Goal: Task Accomplishment & Management: Use online tool/utility

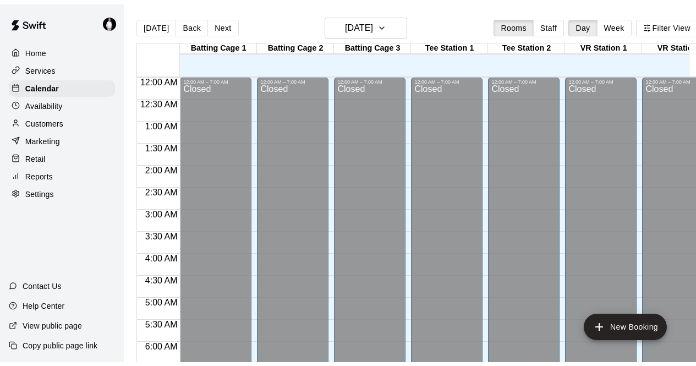
scroll to position [401, 0]
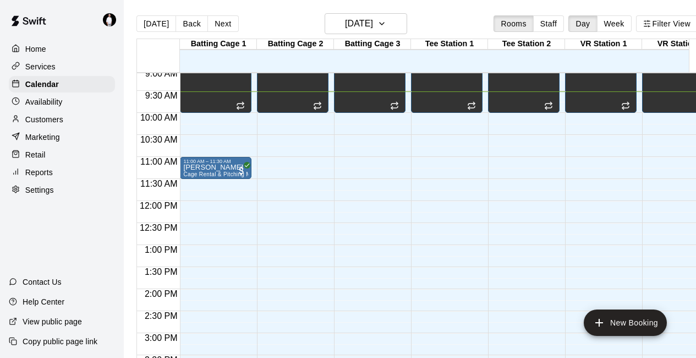
click at [70, 65] on div "Services" at bounding box center [62, 66] width 106 height 17
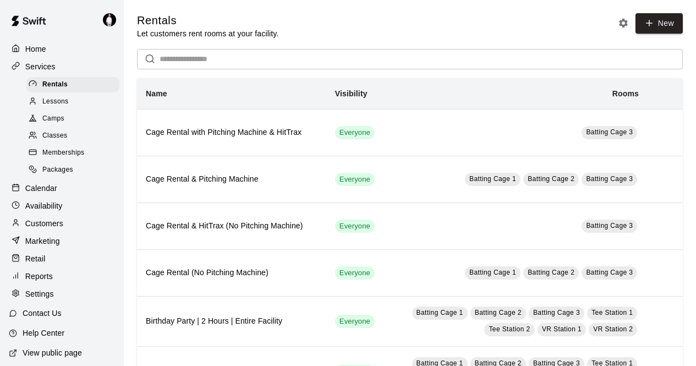
click at [62, 102] on span "Lessons" at bounding box center [55, 101] width 26 height 11
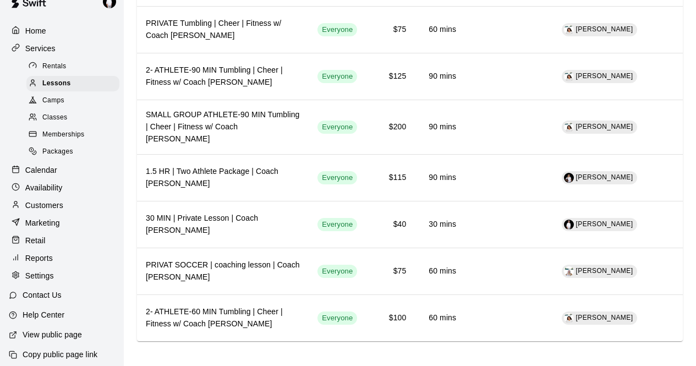
scroll to position [35, 0]
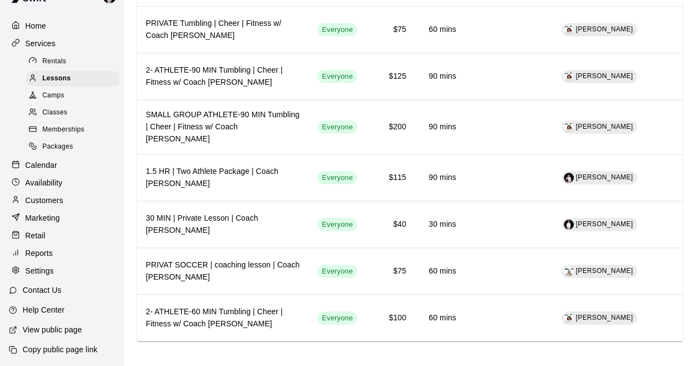
click at [64, 270] on div "Settings" at bounding box center [62, 270] width 106 height 17
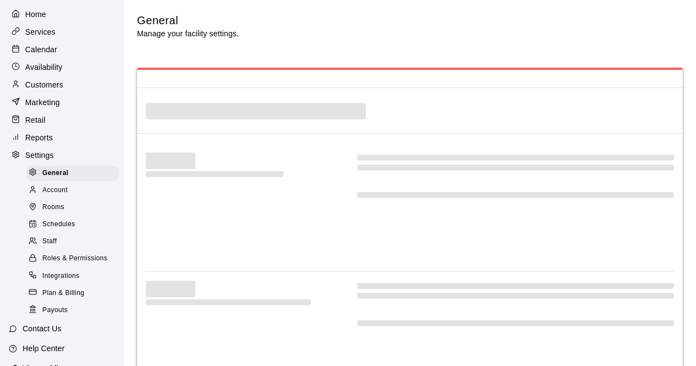
select select "**"
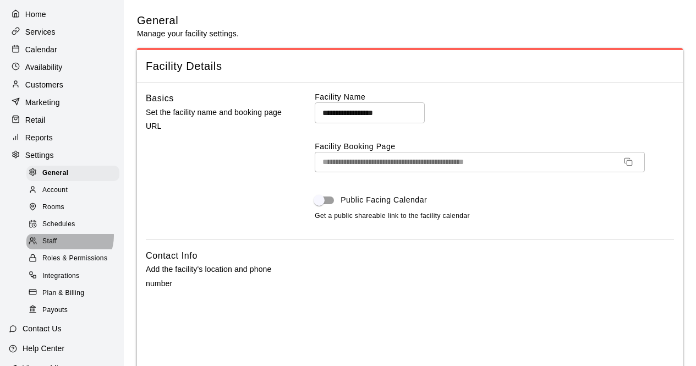
click at [68, 246] on div "Staff" at bounding box center [72, 241] width 93 height 15
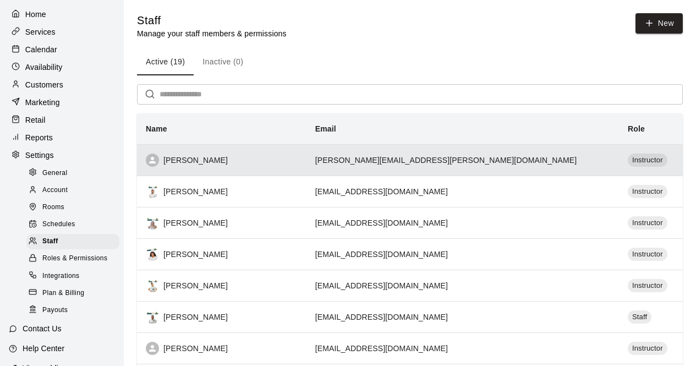
click at [286, 157] on div "[PERSON_NAME]" at bounding box center [222, 160] width 152 height 13
select select "**"
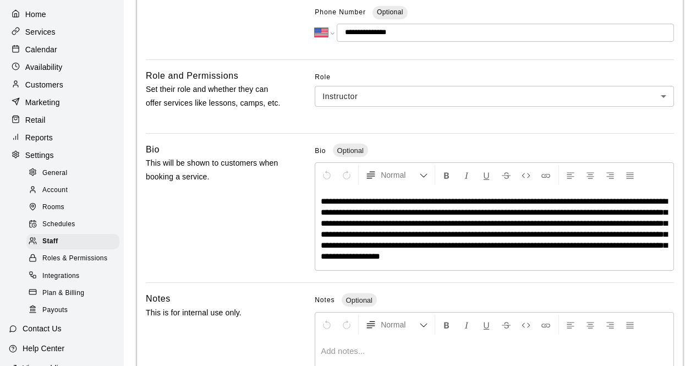
scroll to position [242, 0]
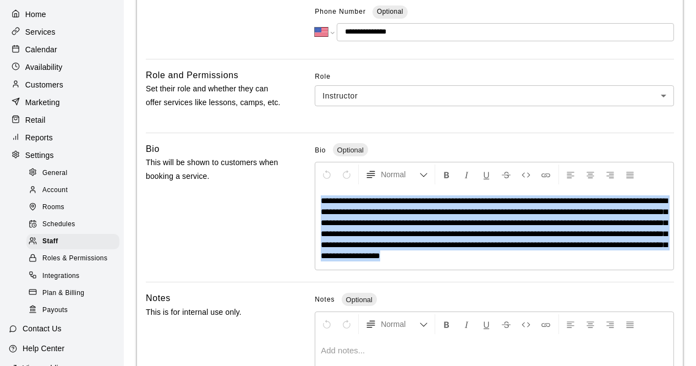
drag, startPoint x: 651, startPoint y: 256, endPoint x: 315, endPoint y: 201, distance: 340.6
click at [315, 201] on div "**********" at bounding box center [494, 228] width 358 height 83
copy span "**********"
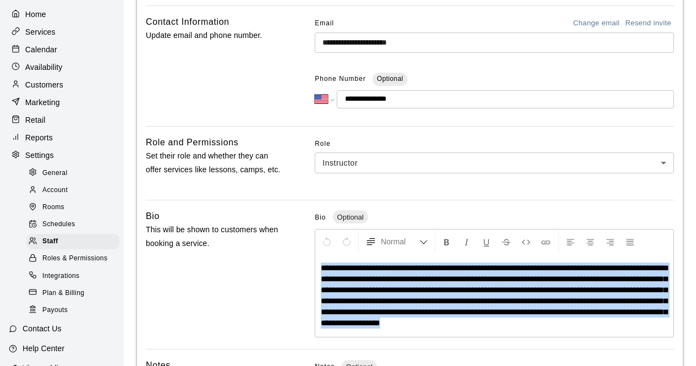
scroll to position [183, 0]
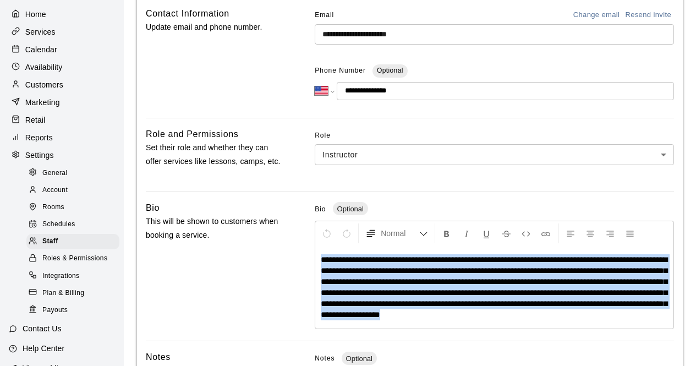
copy span "**********"
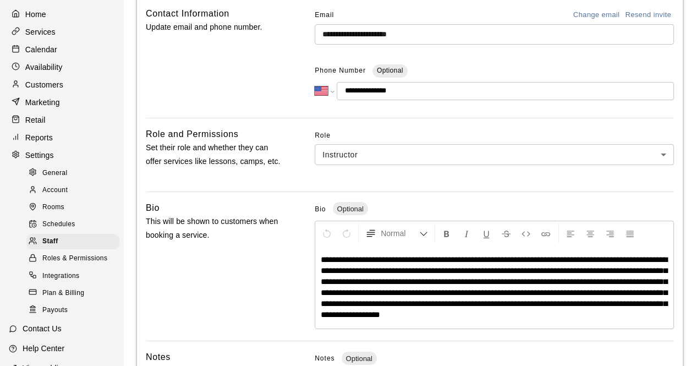
click at [246, 291] on div "Bio This will be shown to customers when booking a service." at bounding box center [215, 266] width 138 height 131
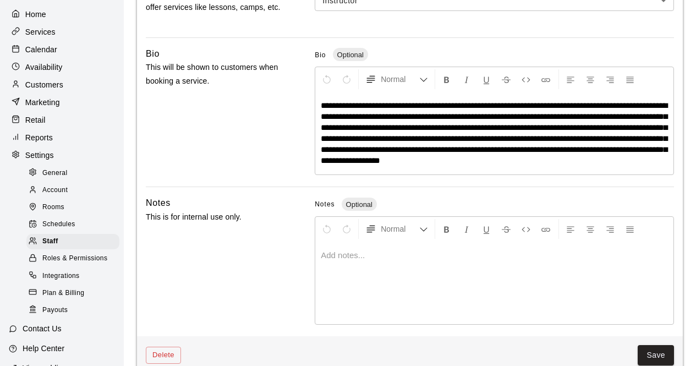
scroll to position [358, 0]
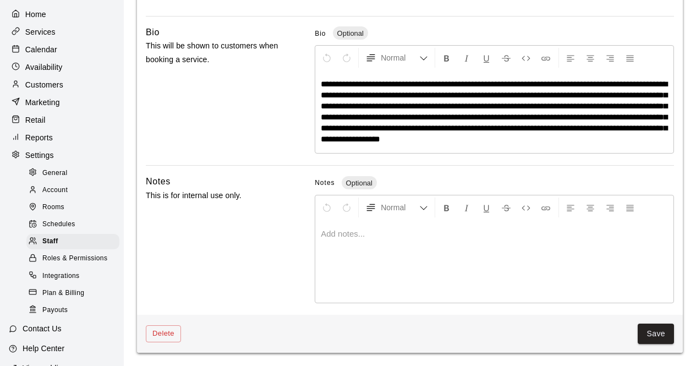
click at [403, 106] on span "**********" at bounding box center [494, 111] width 347 height 63
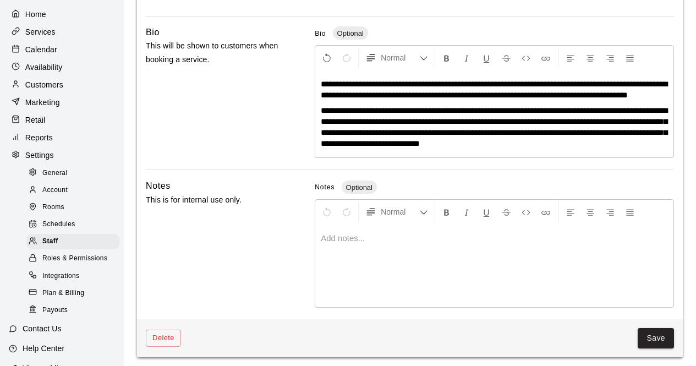
click at [575, 133] on span "**********" at bounding box center [494, 126] width 347 height 41
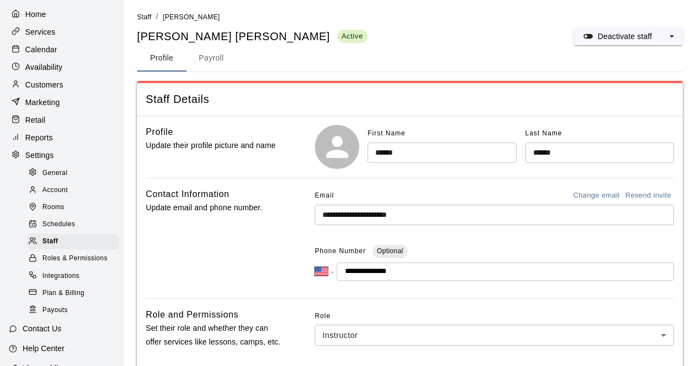
scroll to position [0, 0]
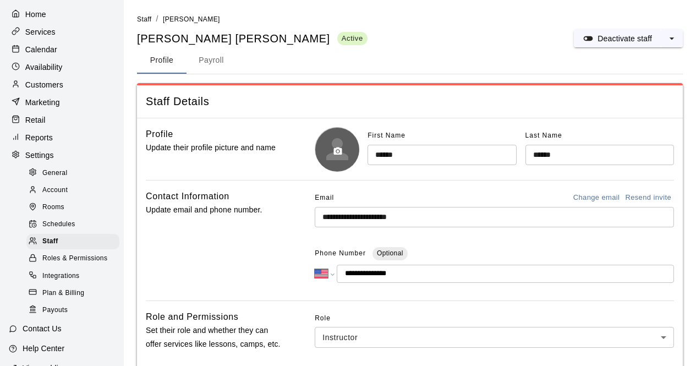
click at [343, 150] on button "button" at bounding box center [337, 151] width 19 height 19
click at [335, 147] on icon "button" at bounding box center [338, 151] width 10 height 10
click at [348, 155] on div "G" at bounding box center [337, 149] width 44 height 44
click at [337, 147] on icon "button" at bounding box center [337, 151] width 8 height 8
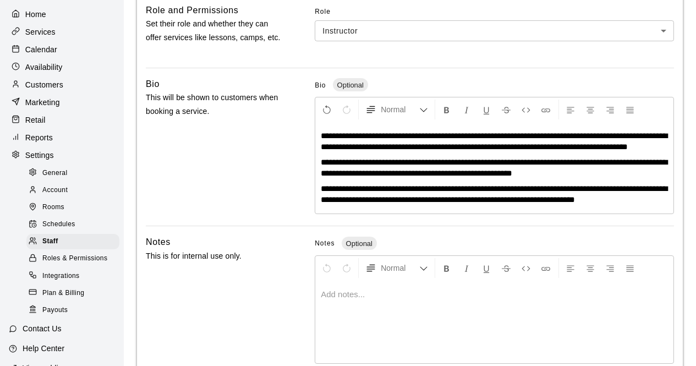
scroll to position [378, 0]
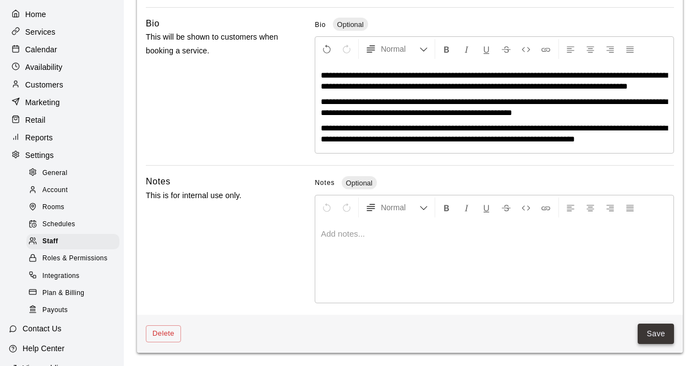
click at [651, 334] on button "Save" at bounding box center [656, 334] width 36 height 20
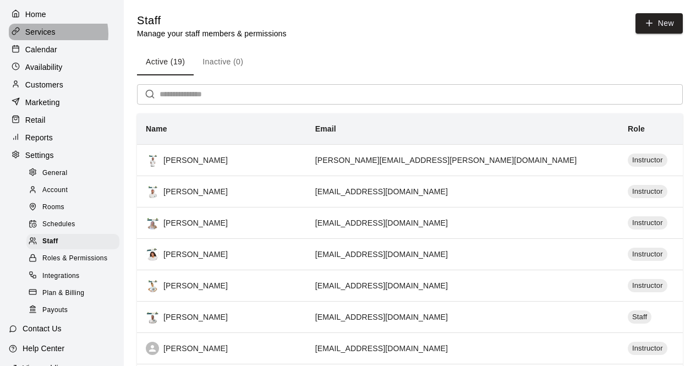
click at [54, 35] on p "Services" at bounding box center [40, 31] width 30 height 11
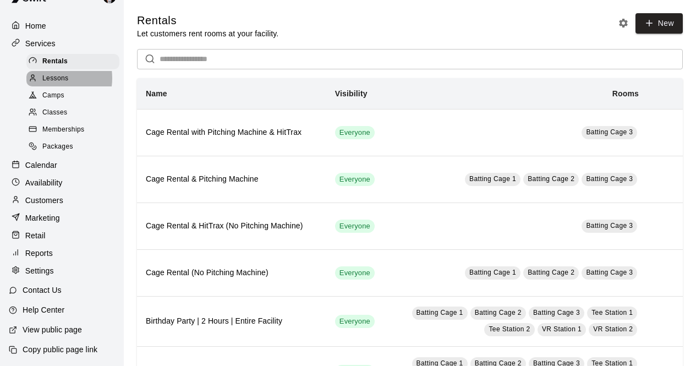
click at [50, 73] on span "Lessons" at bounding box center [55, 78] width 26 height 11
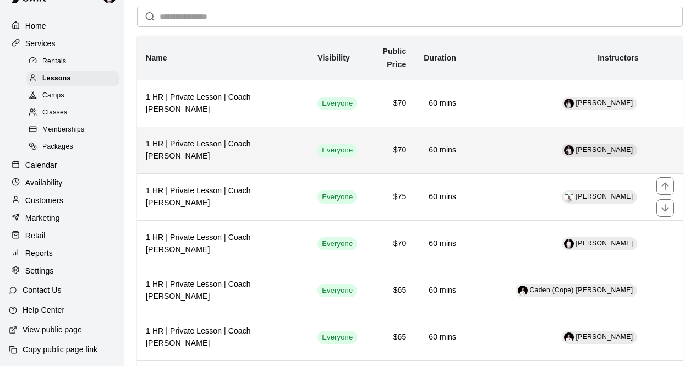
scroll to position [42, 0]
click at [300, 193] on h6 "1 HR | Private Lesson | Coach [PERSON_NAME]" at bounding box center [223, 197] width 154 height 24
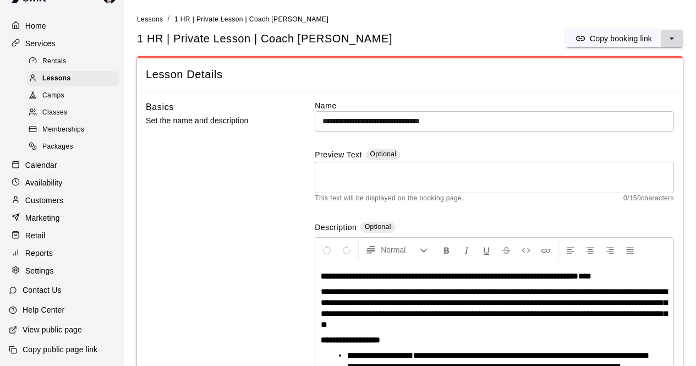
click at [672, 35] on icon "select merge strategy" at bounding box center [671, 38] width 11 height 11
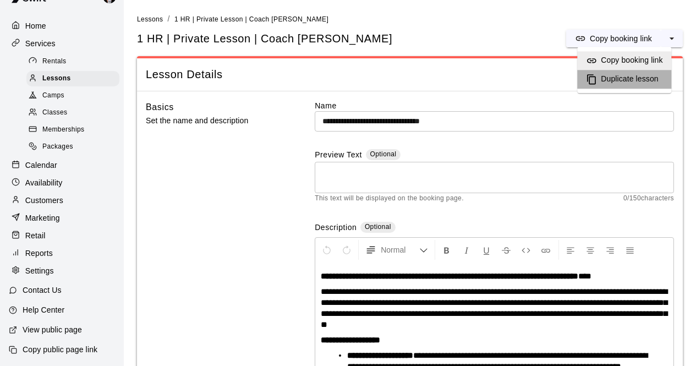
click at [637, 80] on h6 "Duplicate lesson" at bounding box center [629, 79] width 57 height 12
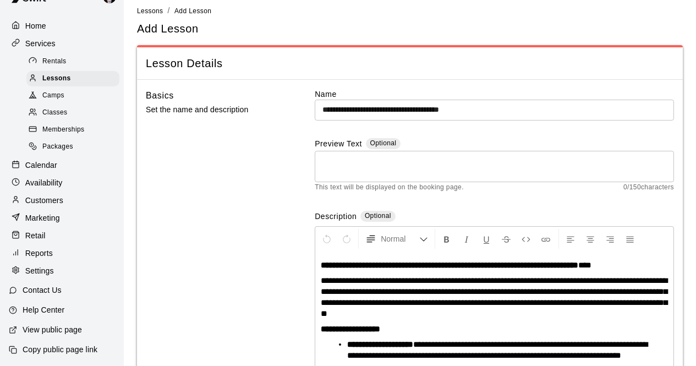
scroll to position [8, 0]
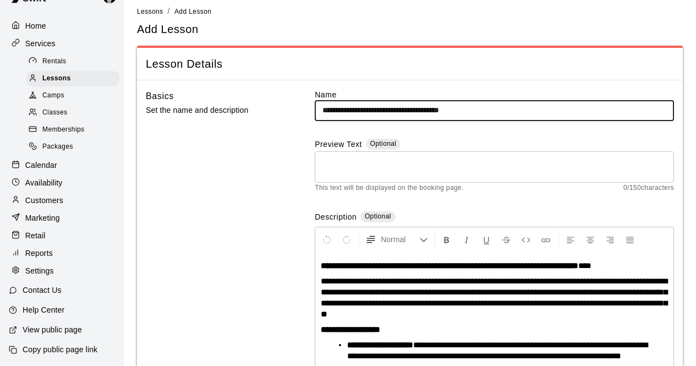
click at [495, 109] on input "**********" at bounding box center [494, 110] width 359 height 20
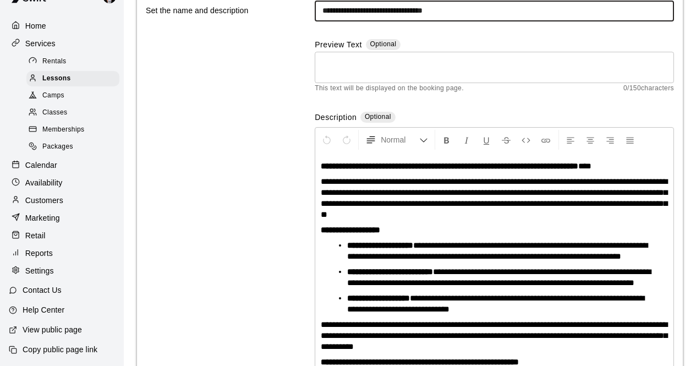
scroll to position [108, 0]
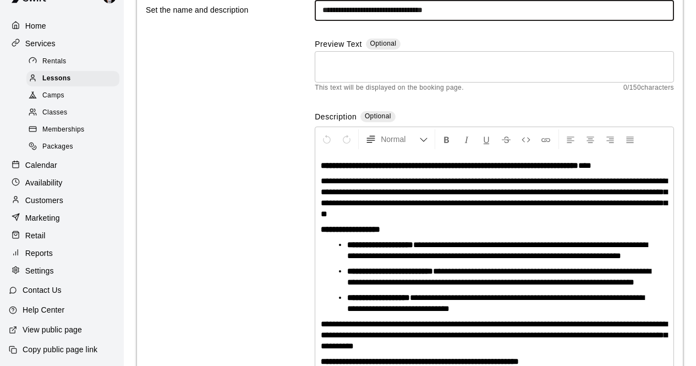
type input "**********"
click at [541, 166] on strong "**********" at bounding box center [449, 165] width 257 height 8
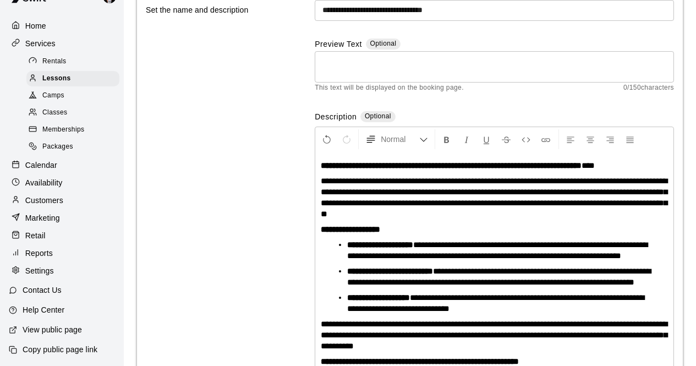
click at [338, 204] on span "**********" at bounding box center [494, 197] width 347 height 41
click at [551, 216] on span "**********" at bounding box center [494, 197] width 347 height 41
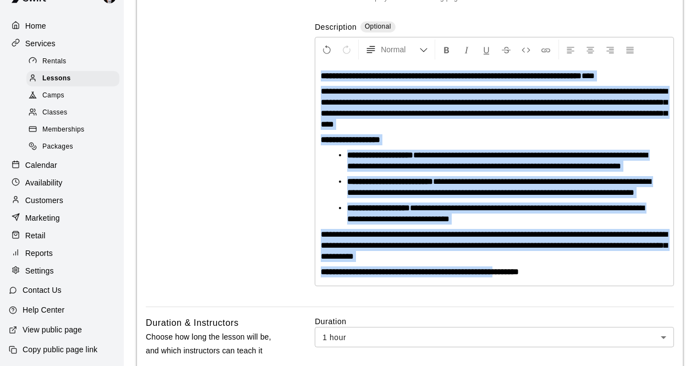
scroll to position [210, 0]
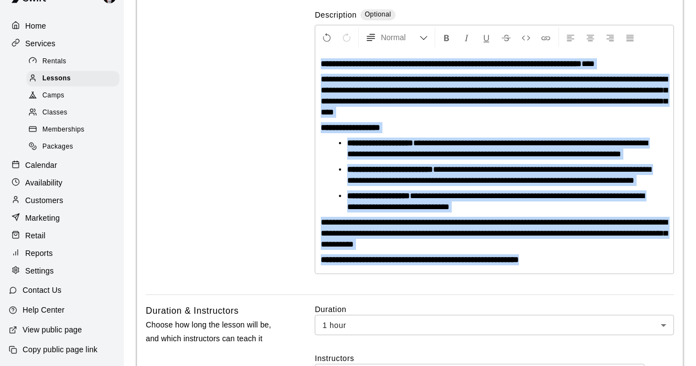
drag, startPoint x: 321, startPoint y: 165, endPoint x: 581, endPoint y: 285, distance: 286.8
click at [581, 273] on div "**********" at bounding box center [494, 161] width 358 height 223
copy div "**********"
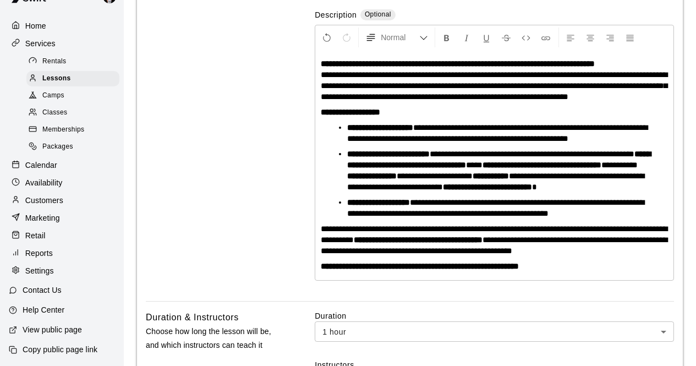
click at [333, 78] on p "**********" at bounding box center [494, 80] width 347 height 44
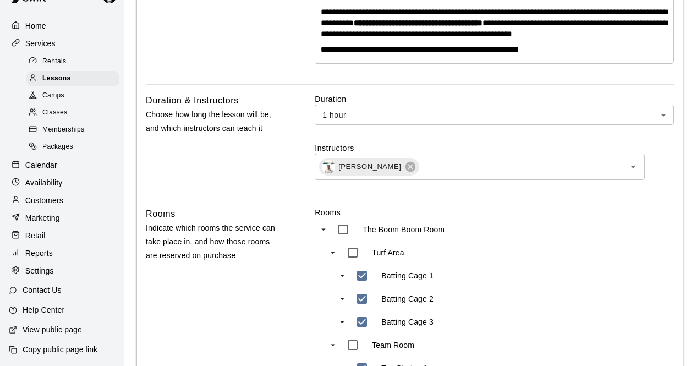
scroll to position [465, 0]
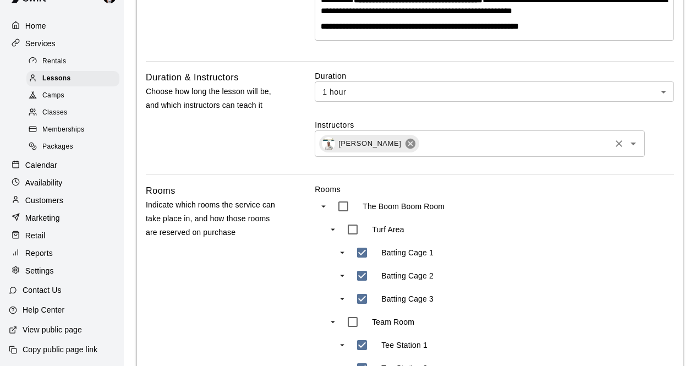
click at [405, 149] on icon at bounding box center [410, 144] width 10 height 10
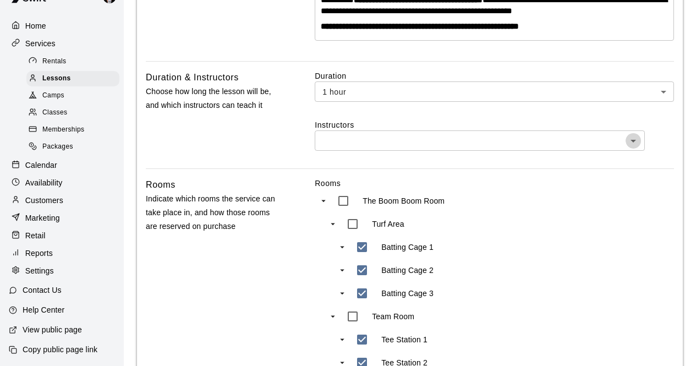
click at [635, 147] on icon "Open" at bounding box center [633, 140] width 13 height 13
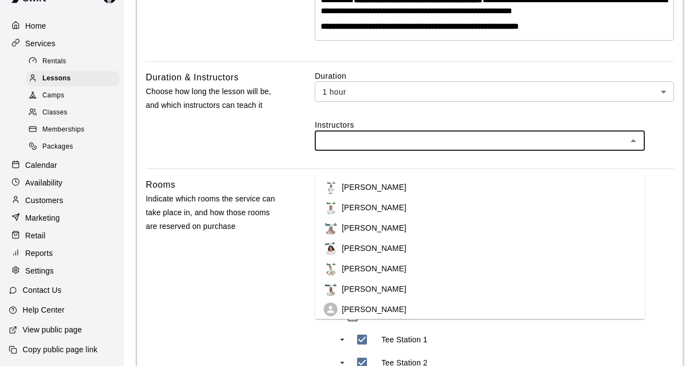
click at [473, 189] on li "[PERSON_NAME]" at bounding box center [480, 187] width 330 height 20
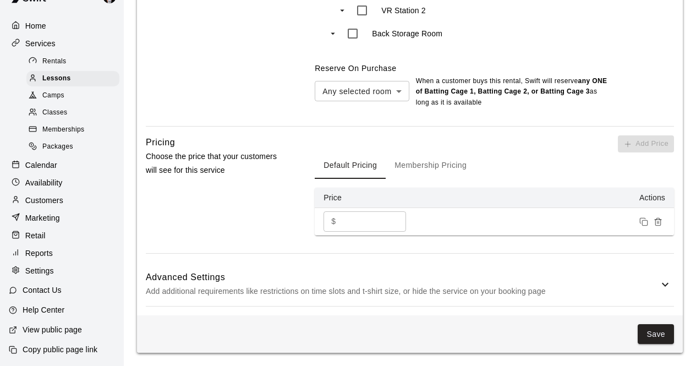
scroll to position [892, 0]
click at [352, 222] on input "**" at bounding box center [374, 221] width 66 height 20
type input "**"
click at [666, 332] on button "Save" at bounding box center [656, 334] width 36 height 20
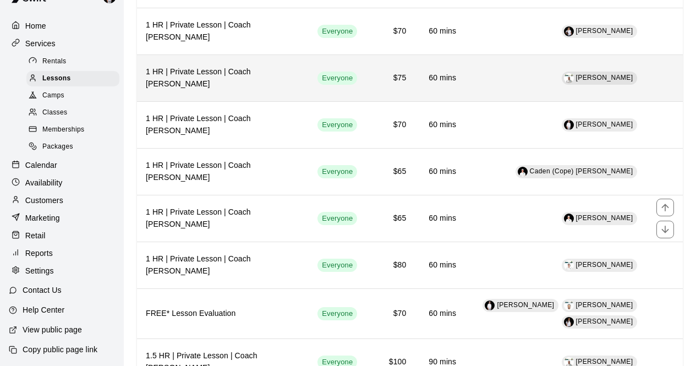
scroll to position [166, 0]
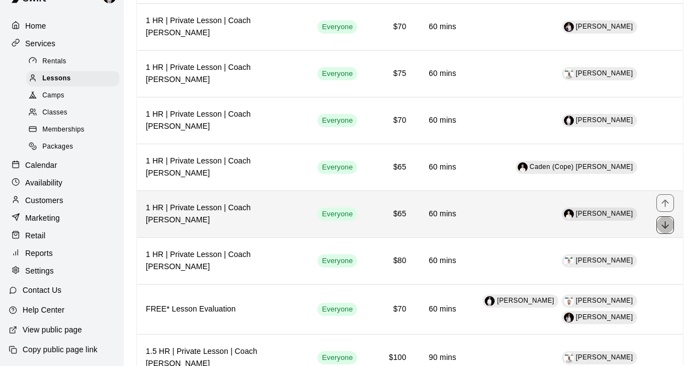
click at [666, 228] on icon "move item down" at bounding box center [664, 224] width 7 height 7
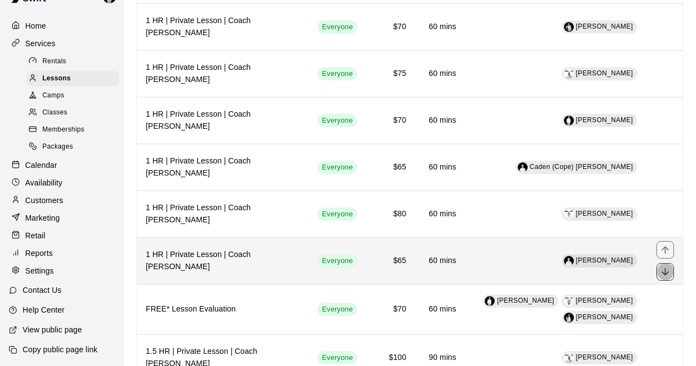
click at [665, 268] on icon "move item down" at bounding box center [665, 271] width 11 height 11
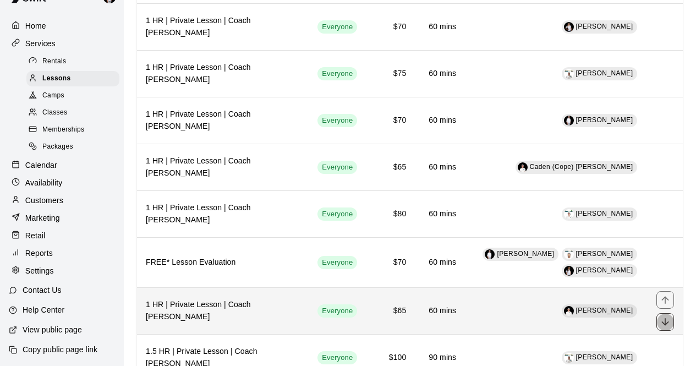
click at [665, 326] on icon "move item down" at bounding box center [664, 322] width 7 height 7
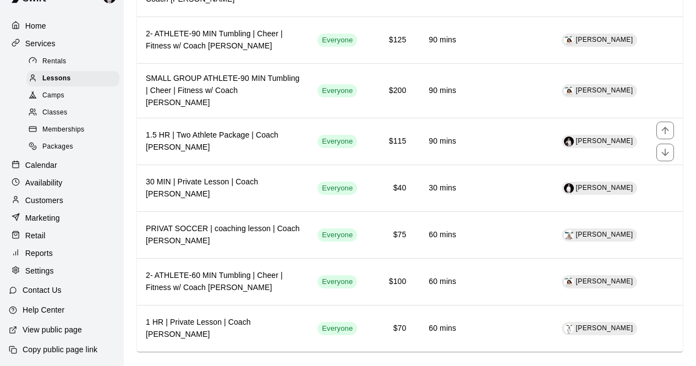
scroll to position [1335, 0]
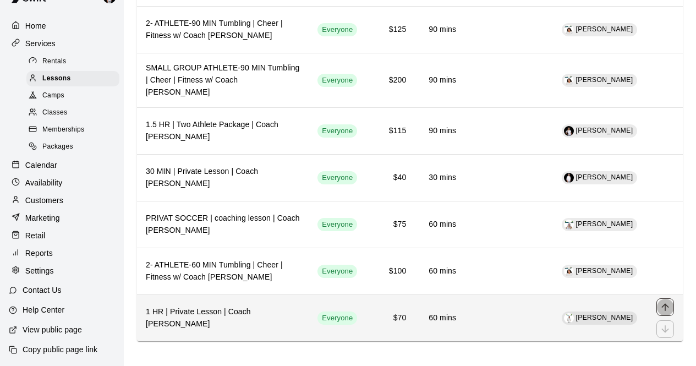
click at [665, 303] on icon "move item up" at bounding box center [664, 306] width 7 height 7
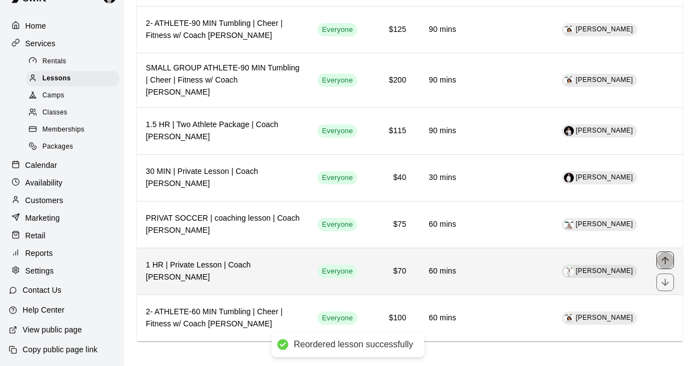
click at [666, 255] on icon "move item up" at bounding box center [665, 260] width 11 height 11
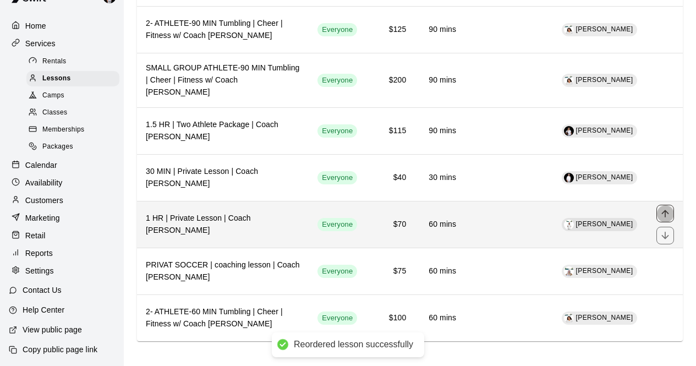
click at [667, 208] on icon "move item up" at bounding box center [665, 213] width 11 height 11
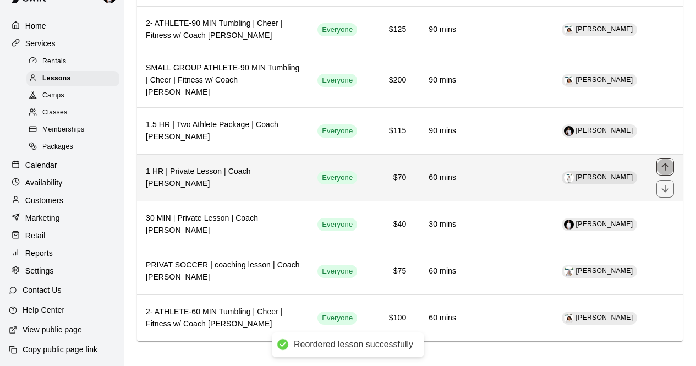
click at [665, 163] on icon "move item up" at bounding box center [664, 166] width 7 height 7
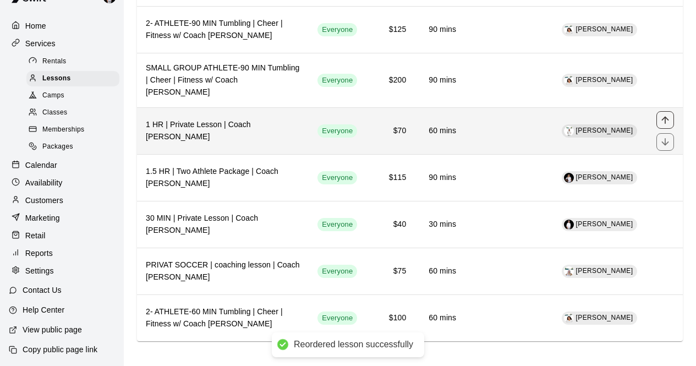
click at [666, 114] on icon "move item up" at bounding box center [665, 119] width 11 height 11
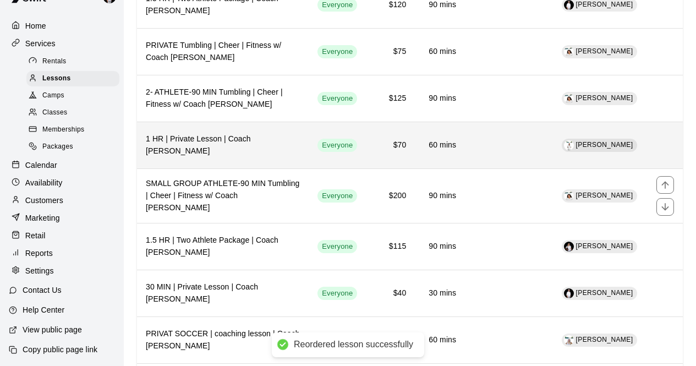
scroll to position [1259, 0]
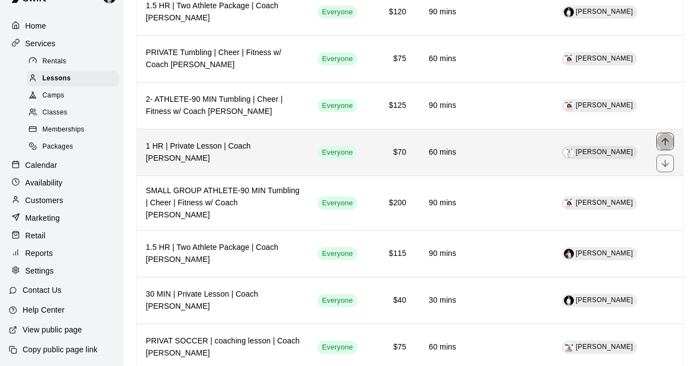
click at [665, 141] on icon "move item up" at bounding box center [664, 141] width 7 height 7
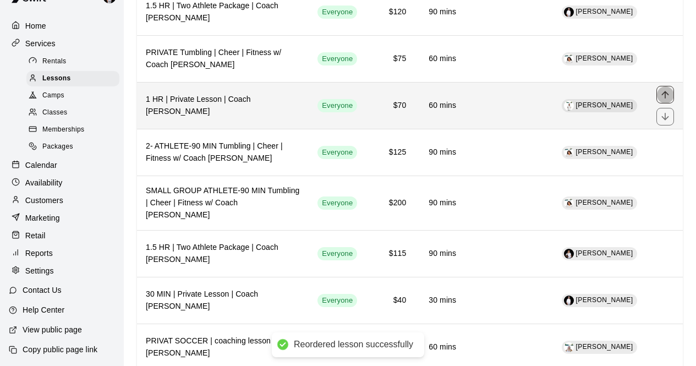
click at [662, 90] on button "move item up" at bounding box center [665, 95] width 18 height 18
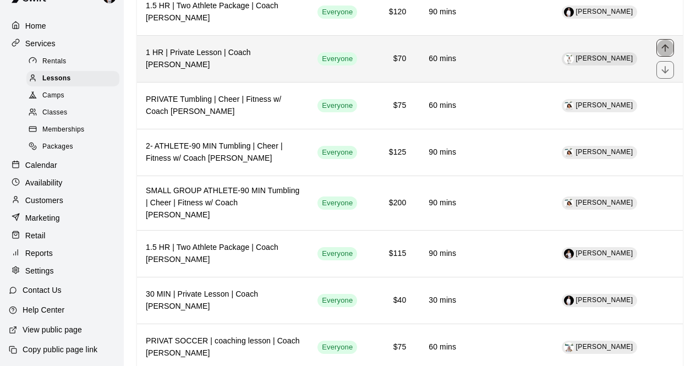
click at [664, 45] on icon "move item up" at bounding box center [665, 47] width 11 height 11
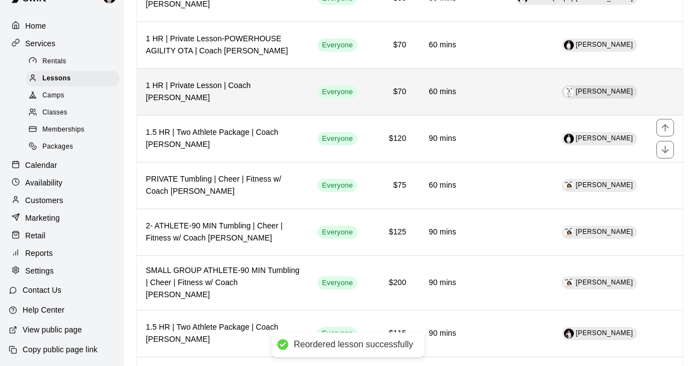
scroll to position [1179, 0]
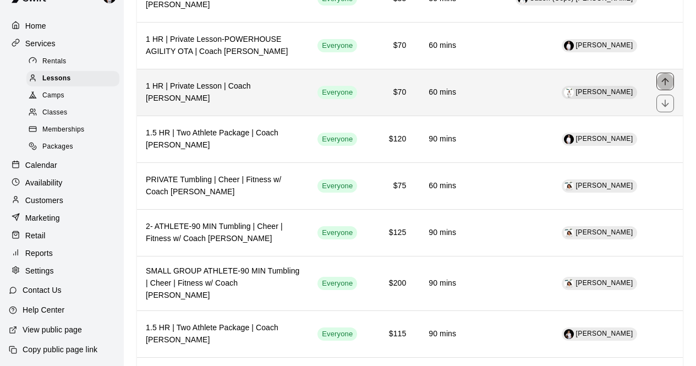
click at [665, 80] on icon "move item up" at bounding box center [664, 81] width 7 height 7
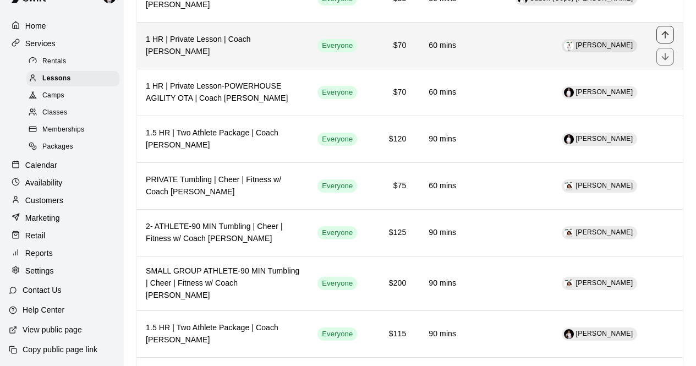
click at [666, 35] on icon "move item up" at bounding box center [665, 34] width 11 height 11
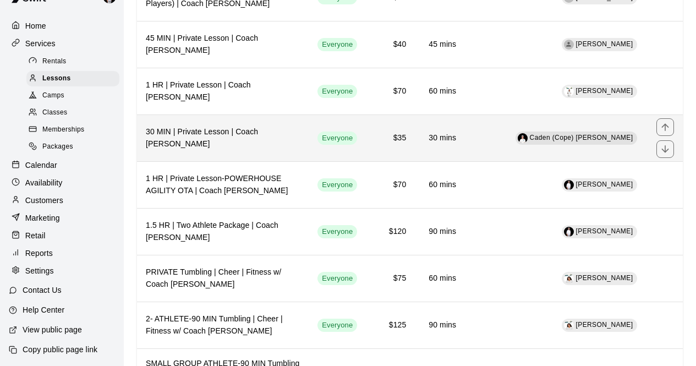
scroll to position [1083, 0]
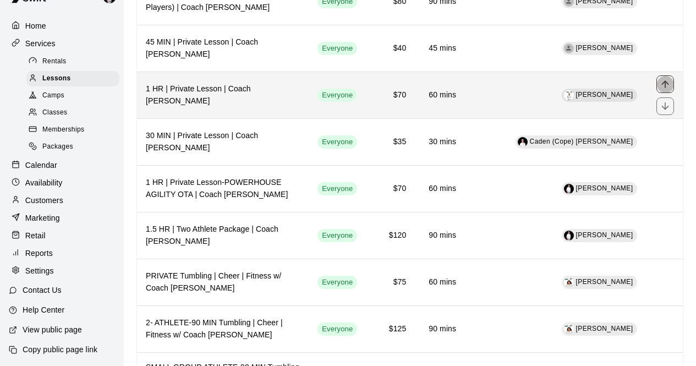
click at [664, 84] on icon "move item up" at bounding box center [664, 84] width 7 height 7
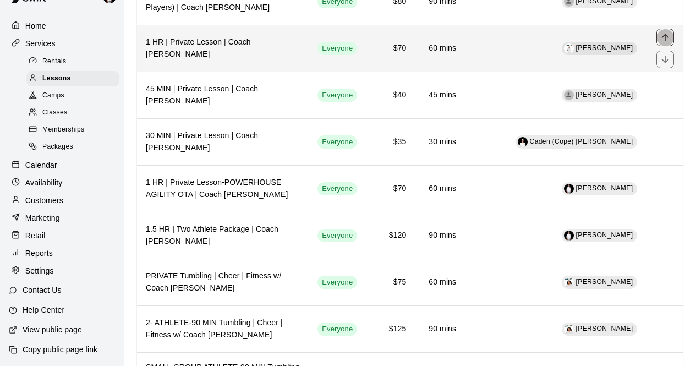
click at [665, 34] on icon "move item up" at bounding box center [665, 37] width 11 height 11
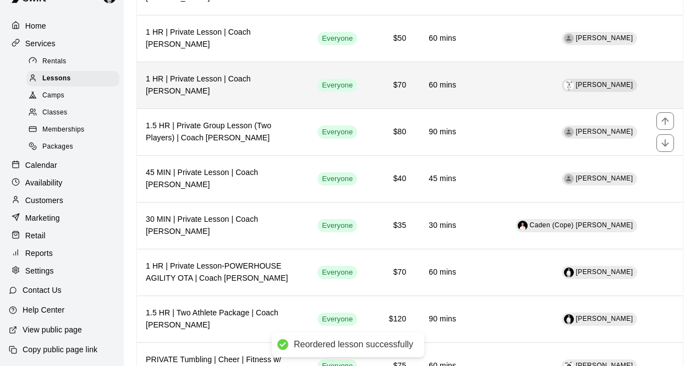
scroll to position [999, 0]
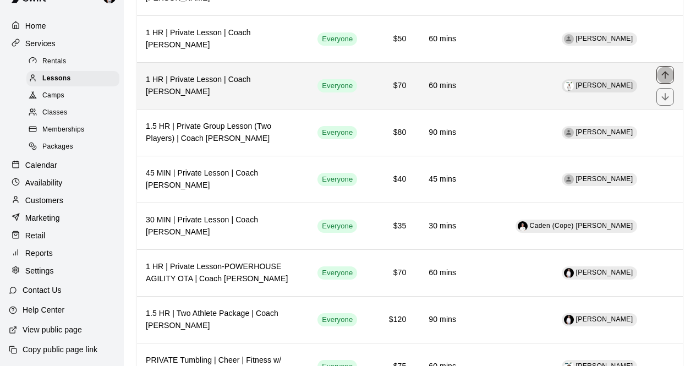
click at [663, 72] on icon "move item up" at bounding box center [665, 74] width 11 height 11
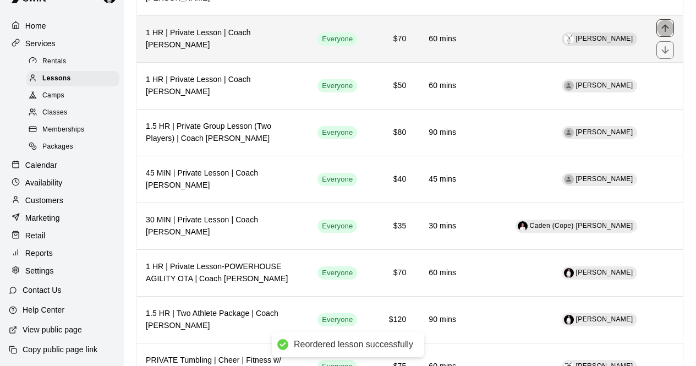
click at [666, 23] on button "move item up" at bounding box center [665, 28] width 18 height 18
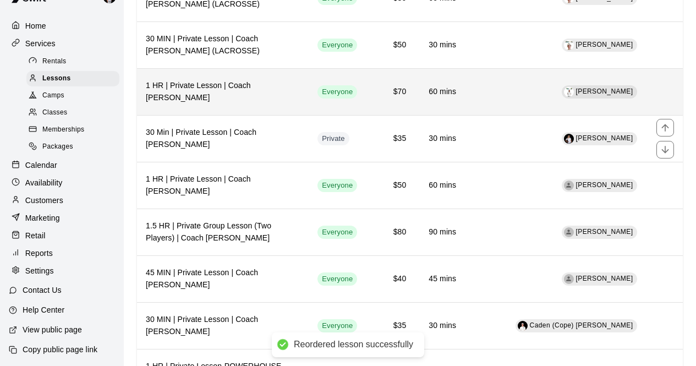
scroll to position [898, 0]
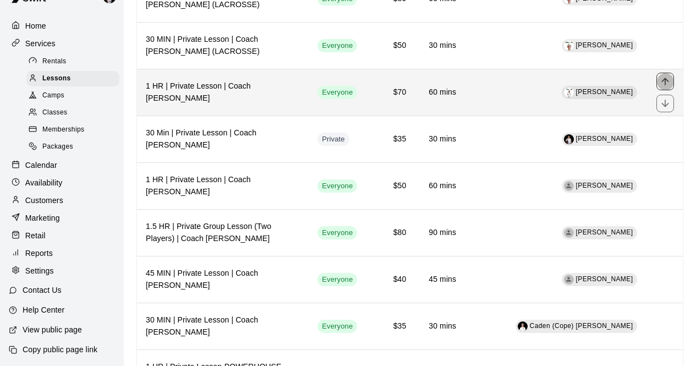
click at [664, 78] on icon "move item up" at bounding box center [665, 81] width 11 height 11
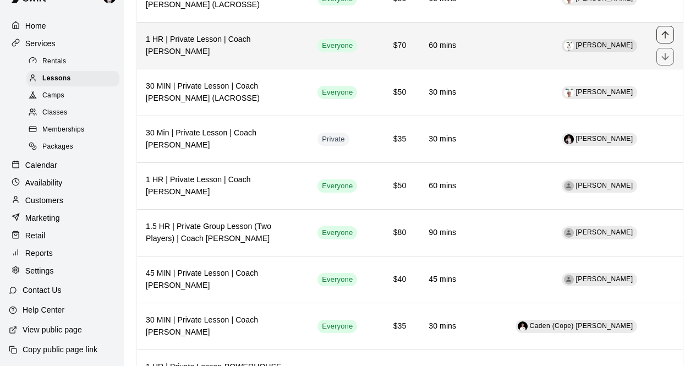
click at [662, 36] on icon "move item up" at bounding box center [664, 34] width 7 height 7
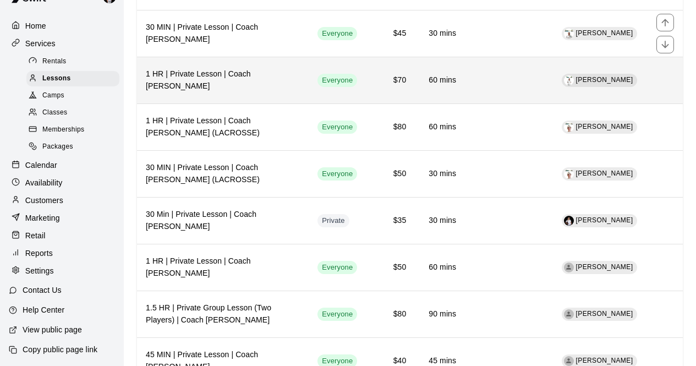
scroll to position [816, 0]
click at [659, 63] on button "move item up" at bounding box center [665, 70] width 18 height 18
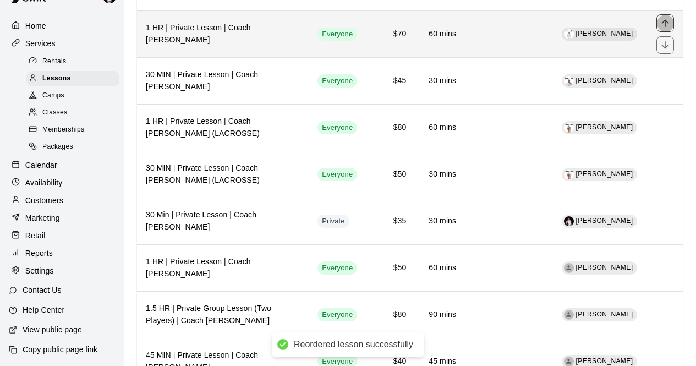
click at [664, 24] on icon "move item up" at bounding box center [665, 23] width 11 height 11
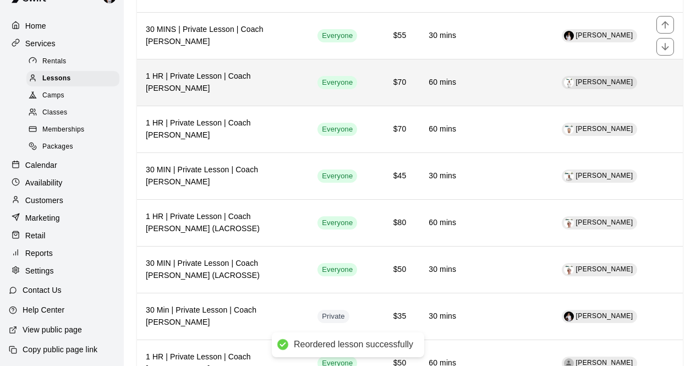
scroll to position [721, 0]
click at [663, 69] on icon "move item up" at bounding box center [665, 72] width 11 height 11
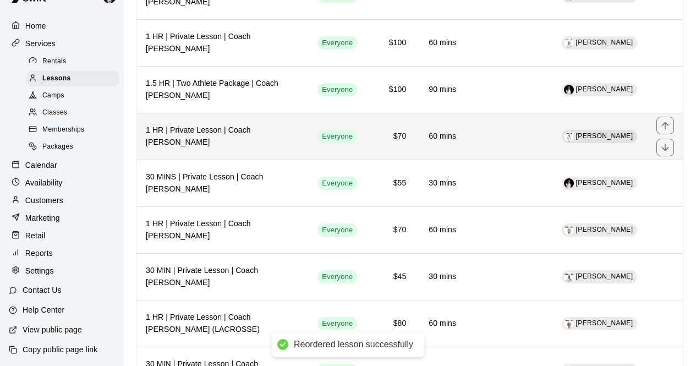
scroll to position [620, 0]
click at [665, 124] on icon "move item up" at bounding box center [664, 126] width 7 height 7
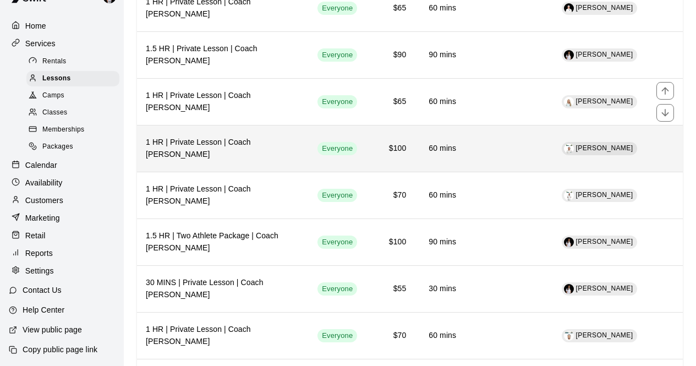
scroll to position [514, 0]
click at [664, 138] on icon "move item up" at bounding box center [664, 138] width 7 height 7
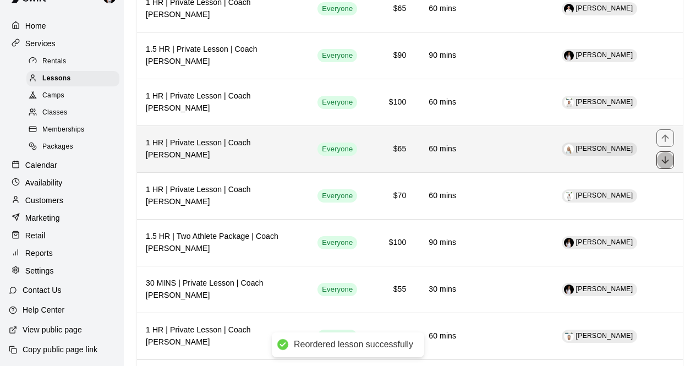
click at [663, 162] on icon "move item down" at bounding box center [664, 160] width 7 height 7
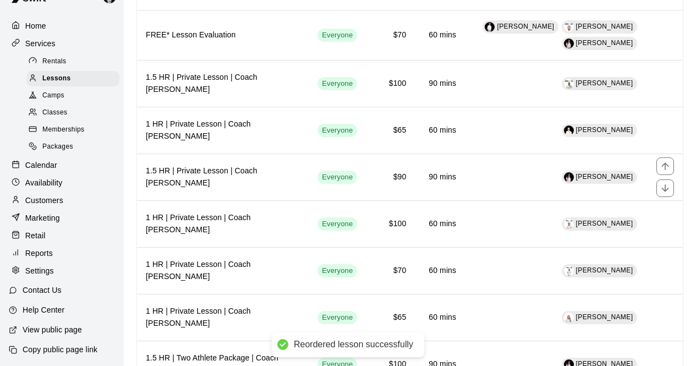
scroll to position [392, 0]
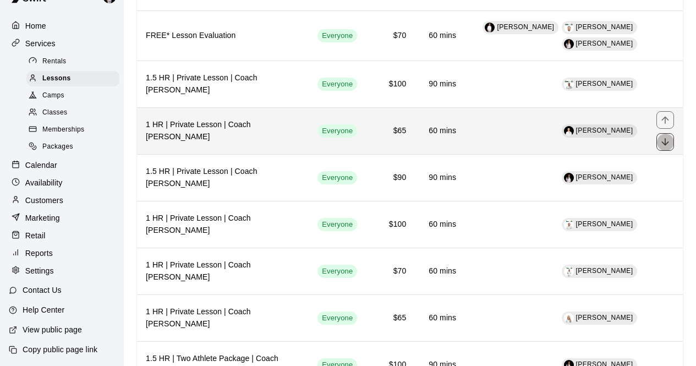
click at [665, 146] on icon "move item down" at bounding box center [664, 142] width 7 height 7
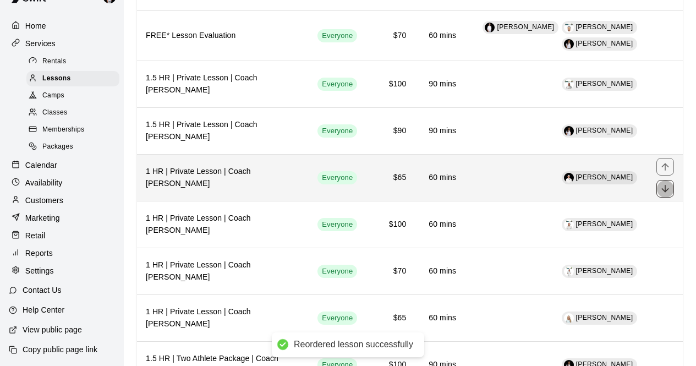
click at [663, 187] on icon "move item down" at bounding box center [665, 188] width 11 height 11
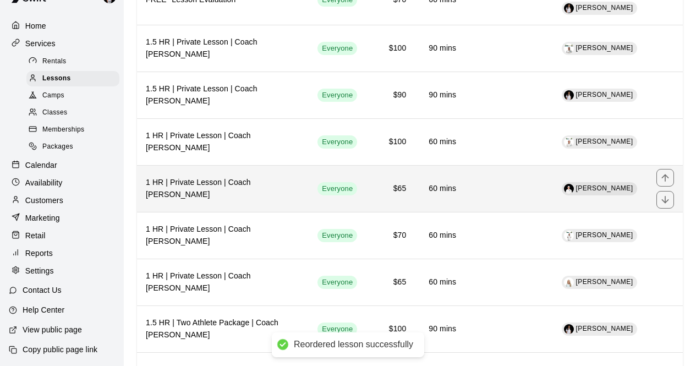
scroll to position [435, 0]
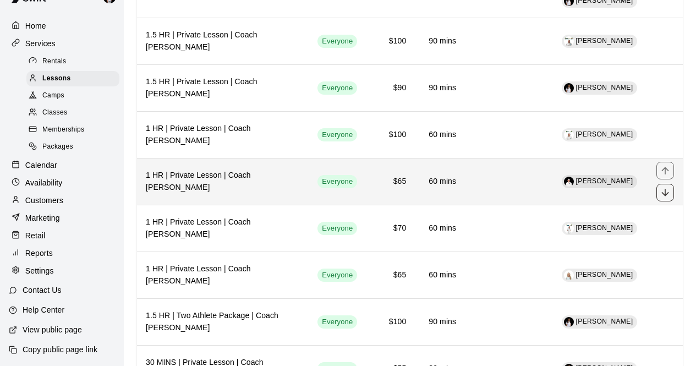
click at [664, 192] on icon "move item down" at bounding box center [665, 192] width 11 height 11
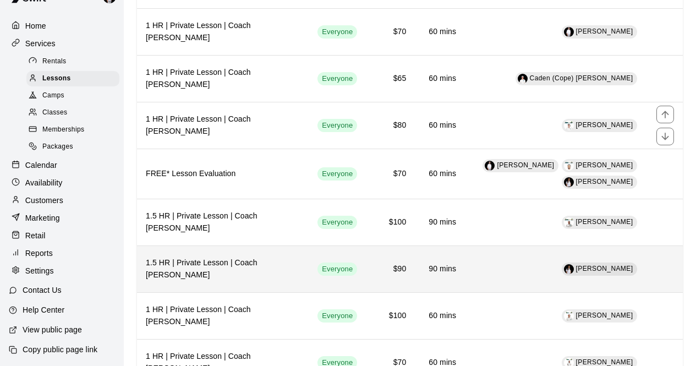
scroll to position [338, 0]
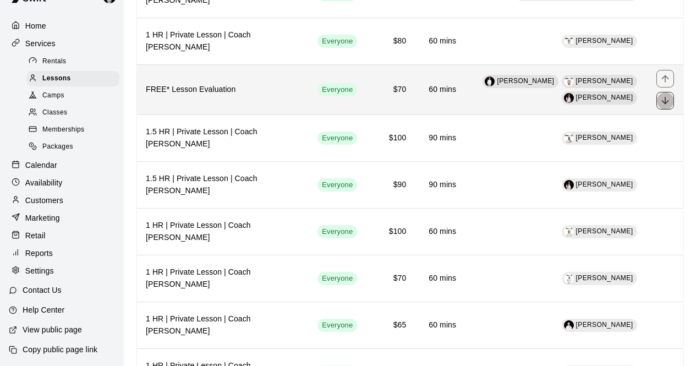
click at [671, 103] on button "move item down" at bounding box center [665, 101] width 18 height 18
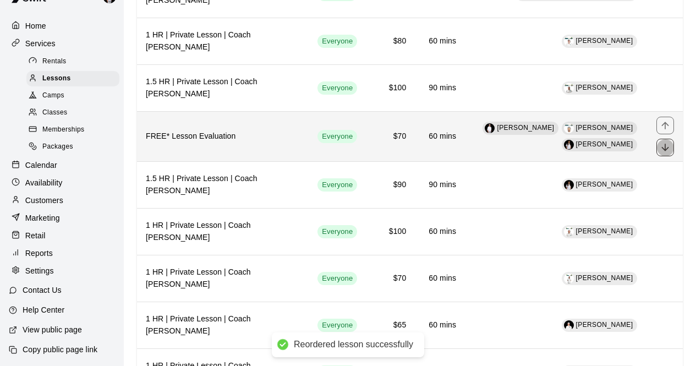
click at [665, 149] on icon "move item down" at bounding box center [664, 147] width 7 height 7
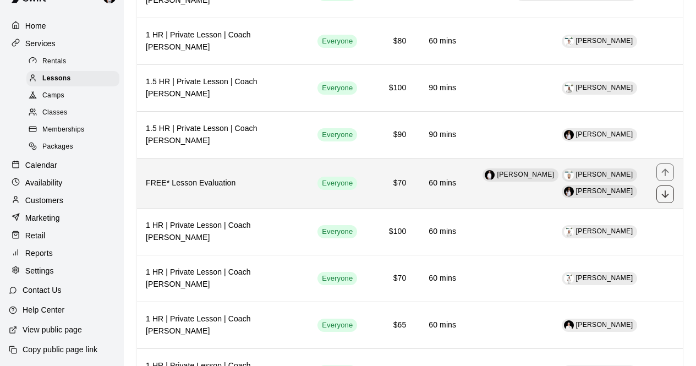
click at [666, 194] on icon "move item down" at bounding box center [665, 194] width 11 height 11
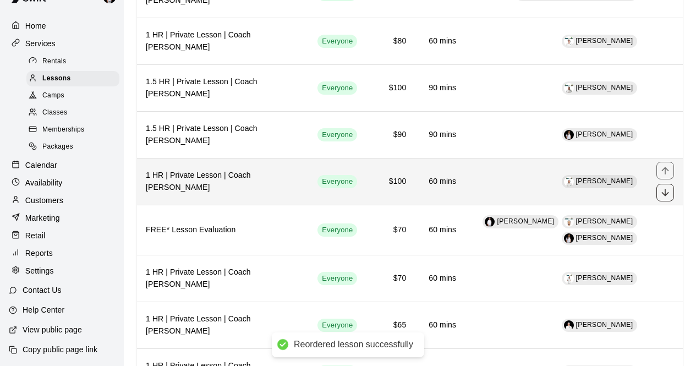
click at [666, 196] on icon "move item down" at bounding box center [664, 192] width 7 height 7
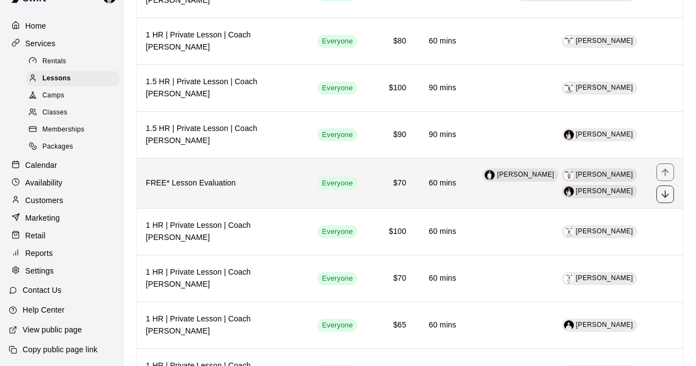
click at [664, 198] on icon "move item down" at bounding box center [664, 193] width 7 height 7
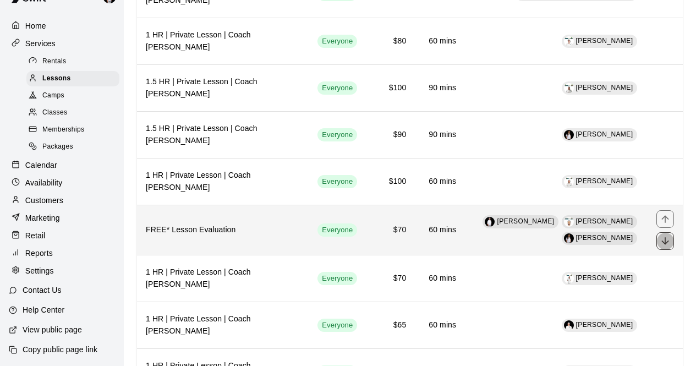
click at [666, 249] on button "move item down" at bounding box center [665, 241] width 18 height 18
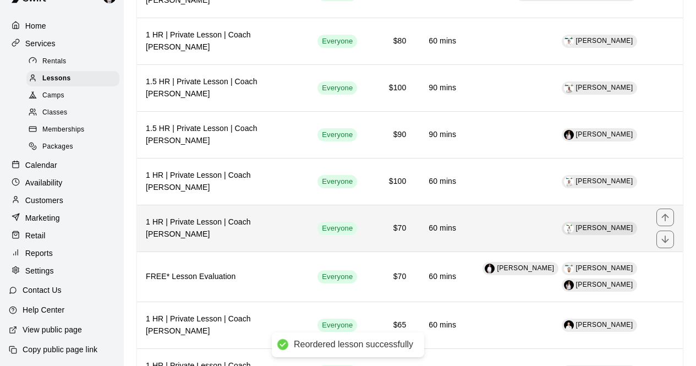
click at [545, 238] on td "[PERSON_NAME]" at bounding box center [556, 228] width 183 height 47
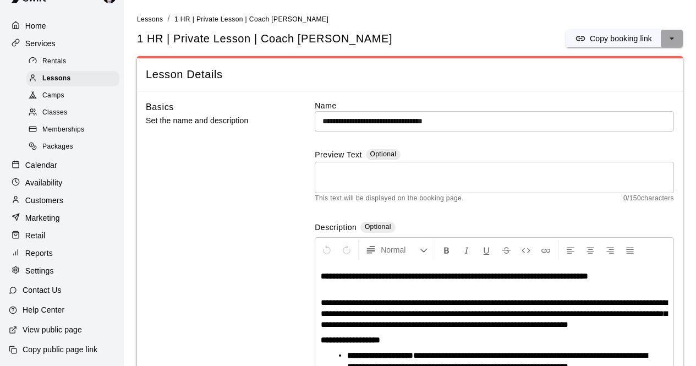
click at [674, 39] on icon "select merge strategy" at bounding box center [671, 38] width 11 height 11
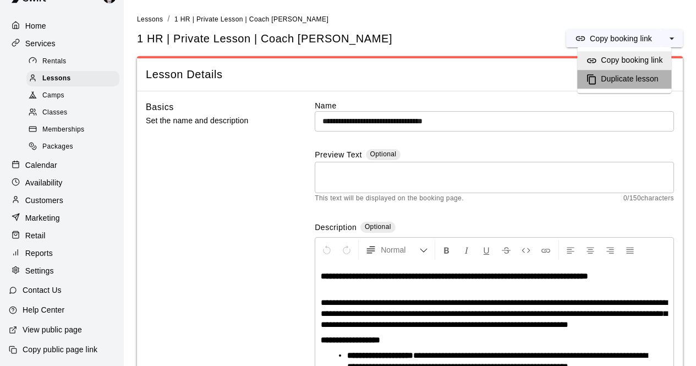
click at [639, 81] on h6 "Duplicate lesson" at bounding box center [629, 79] width 57 height 12
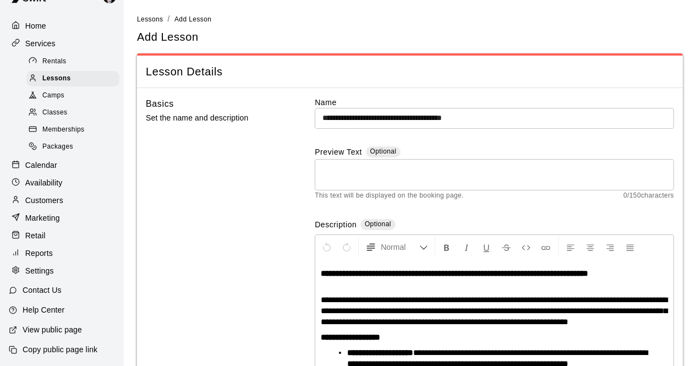
scroll to position [152, 0]
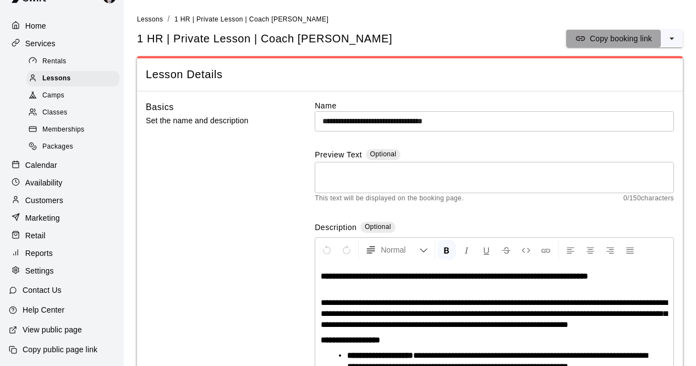
click at [624, 31] on button "Copy booking link" at bounding box center [613, 39] width 95 height 18
